Goal: Find specific page/section: Find specific page/section

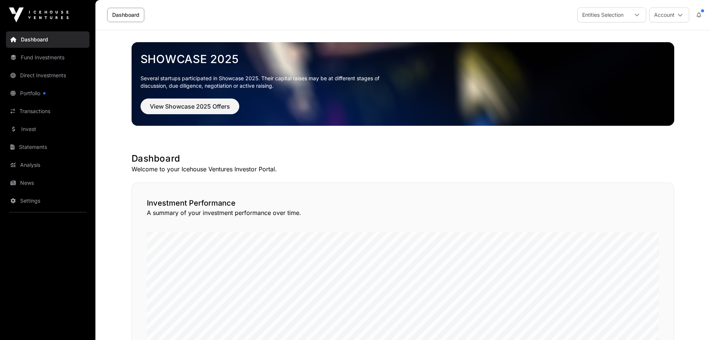
click at [51, 72] on link "Direct Investments" at bounding box center [47, 75] width 83 height 16
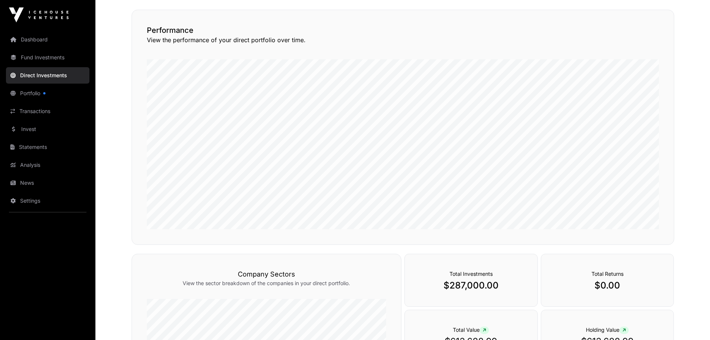
scroll to position [208, 0]
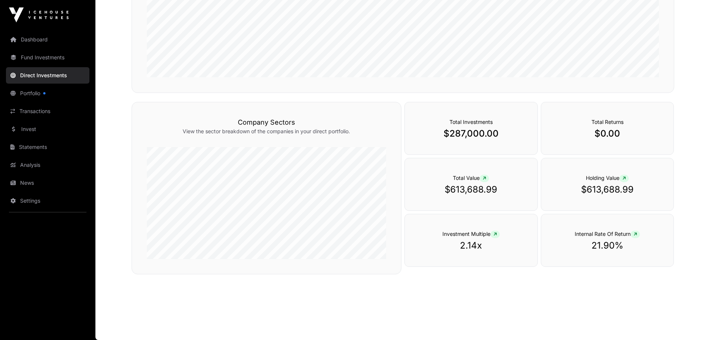
click at [55, 73] on link "Direct Investments" at bounding box center [47, 75] width 83 height 16
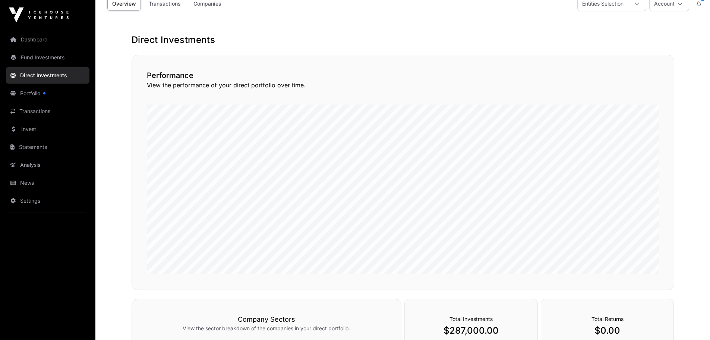
scroll to position [0, 0]
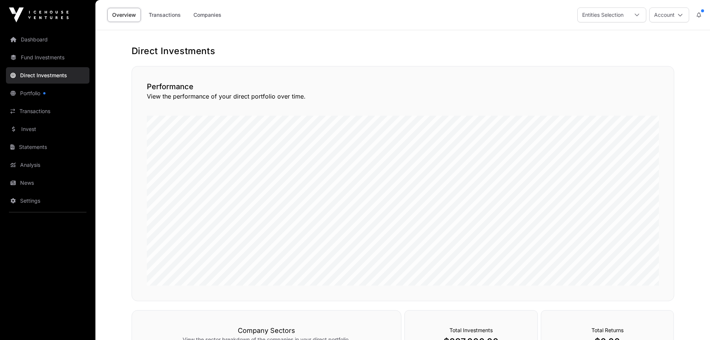
click at [209, 12] on link "Companies" at bounding box center [208, 15] width 38 height 14
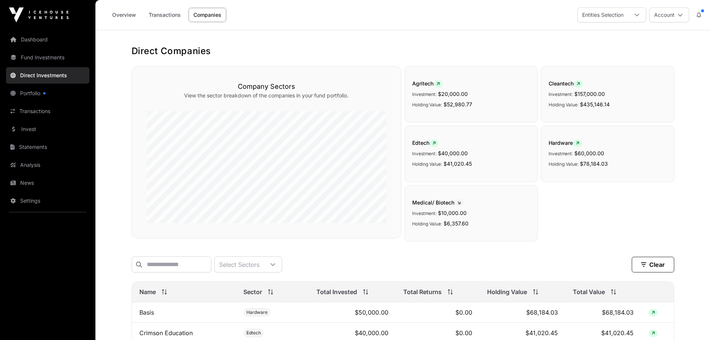
click at [41, 37] on link "Dashboard" at bounding box center [47, 39] width 83 height 16
